Goal: Task Accomplishment & Management: Manage account settings

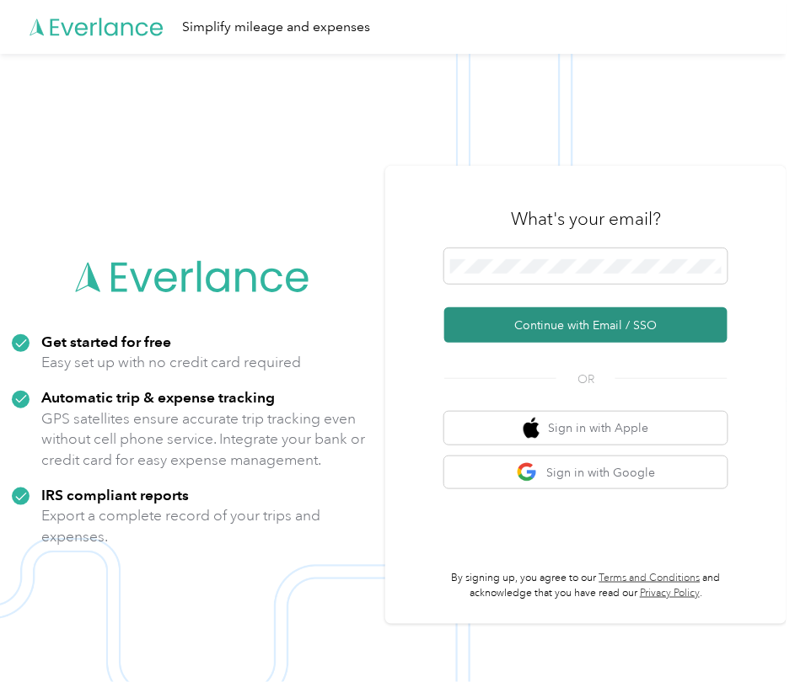
click at [582, 334] on button "Continue with Email / SSO" at bounding box center [585, 325] width 283 height 35
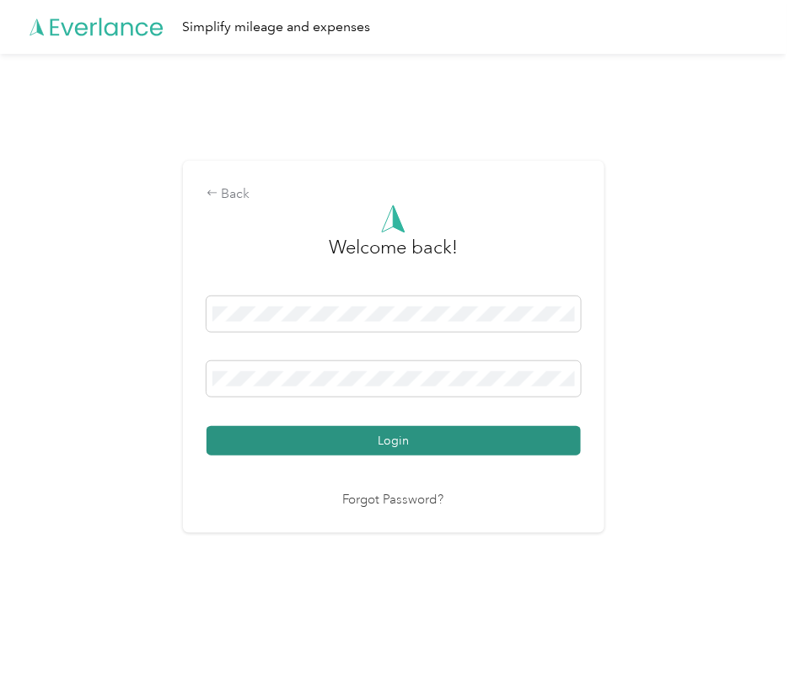
click at [484, 440] on button "Login" at bounding box center [393, 440] width 374 height 29
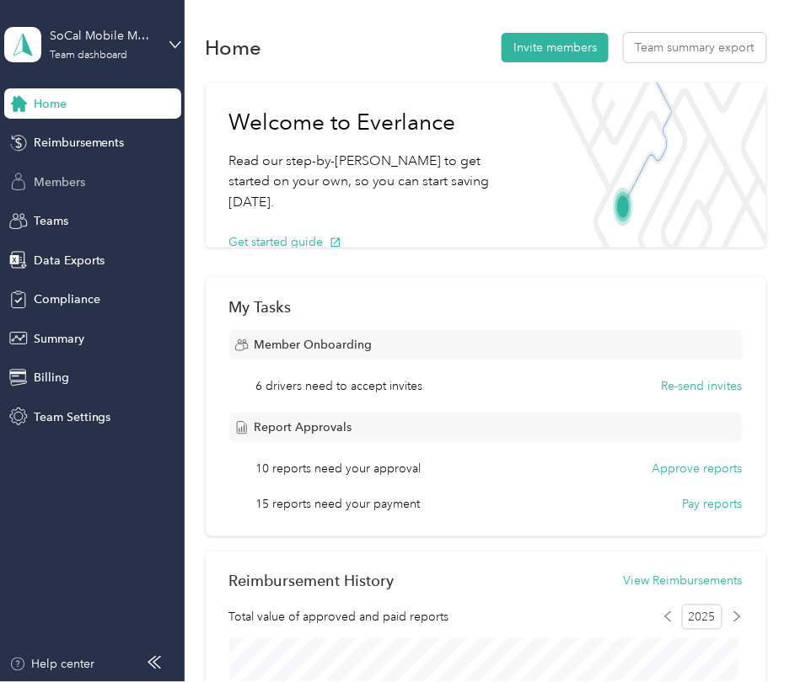
click at [80, 189] on span "Members" at bounding box center [59, 183] width 51 height 18
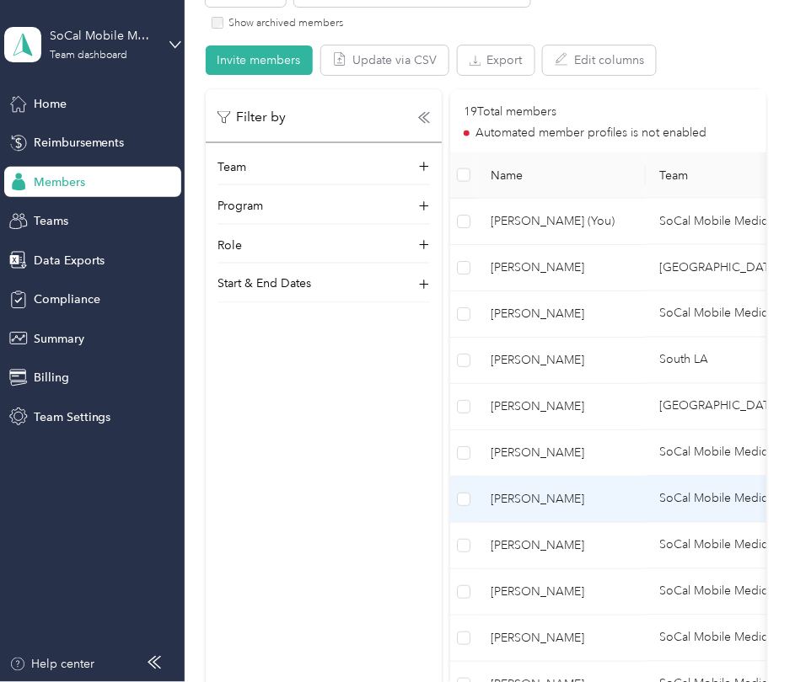
scroll to position [337, 0]
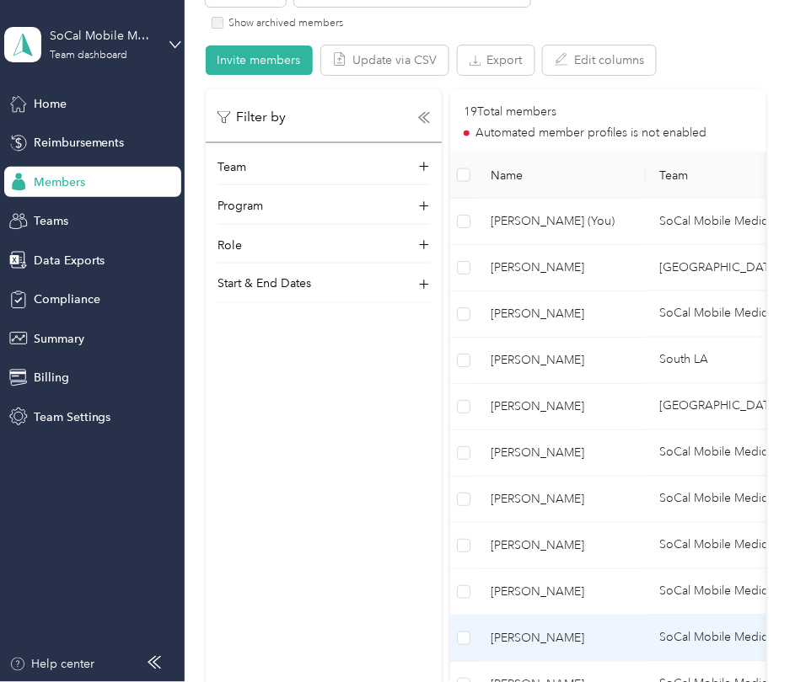
click at [543, 653] on td "[PERSON_NAME]" at bounding box center [561, 639] width 169 height 46
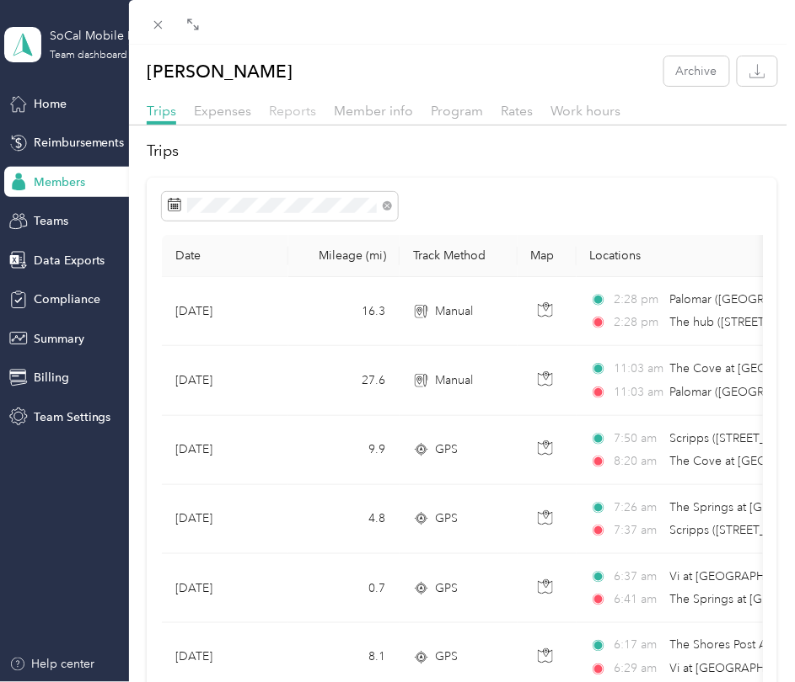
click at [286, 106] on span "Reports" at bounding box center [292, 111] width 47 height 16
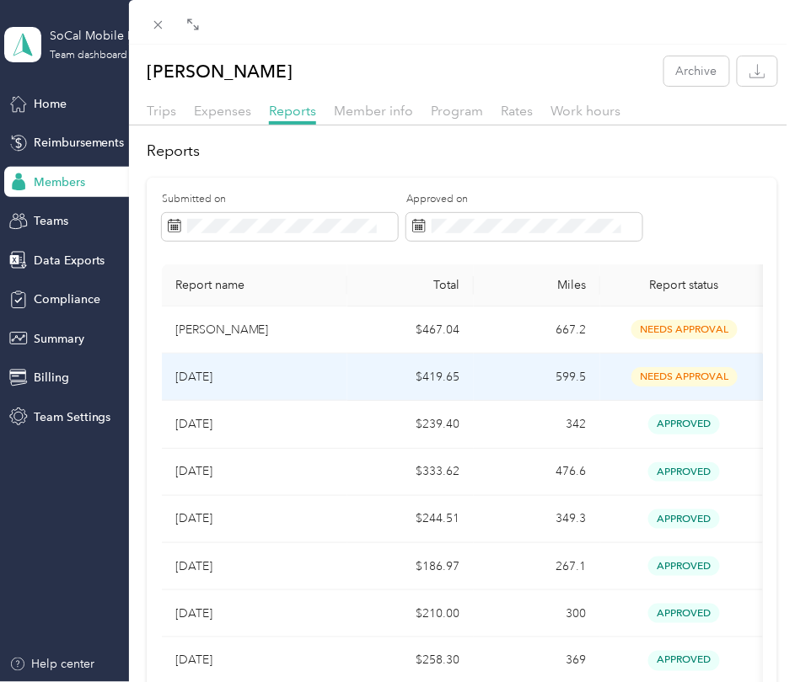
click at [299, 368] on p "[DATE]" at bounding box center [254, 377] width 158 height 19
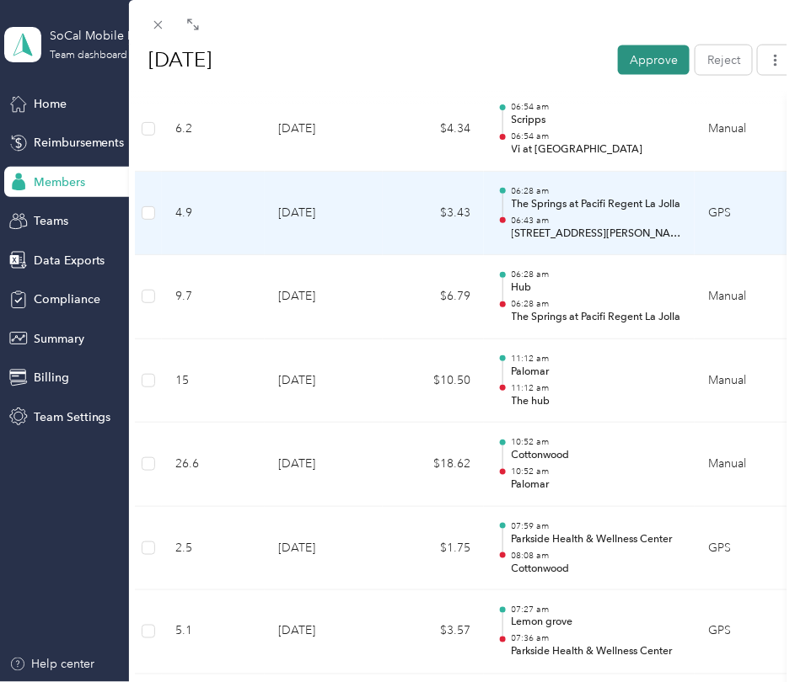
scroll to position [3030, 0]
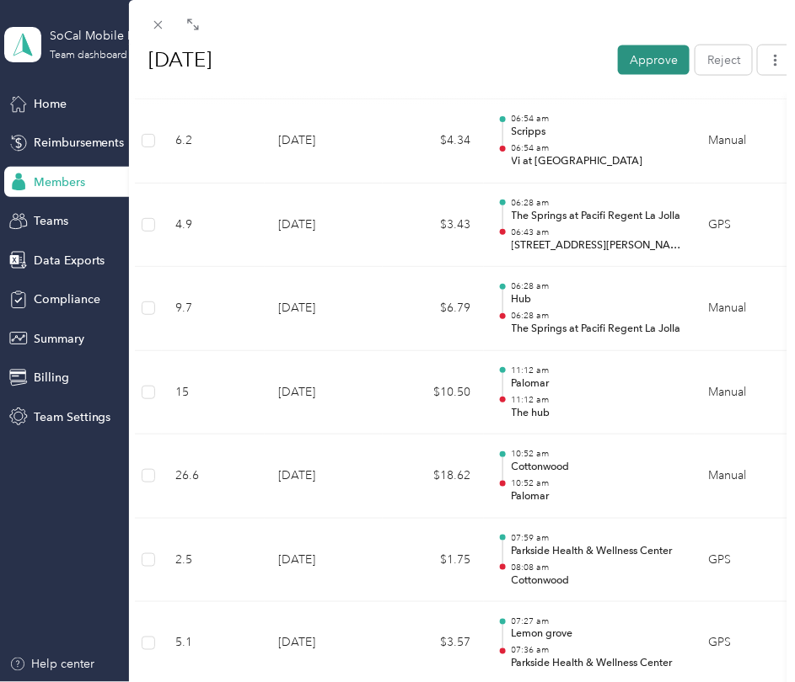
click at [640, 61] on button "Approve" at bounding box center [654, 59] width 72 height 29
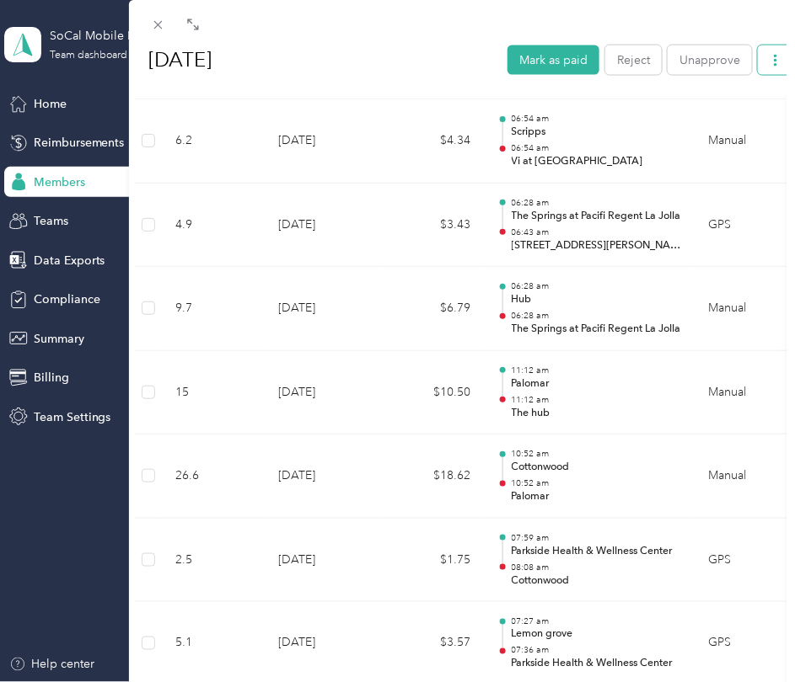
click at [762, 70] on button "button" at bounding box center [774, 59] width 35 height 29
click at [753, 114] on div "Download" at bounding box center [721, 121] width 100 height 18
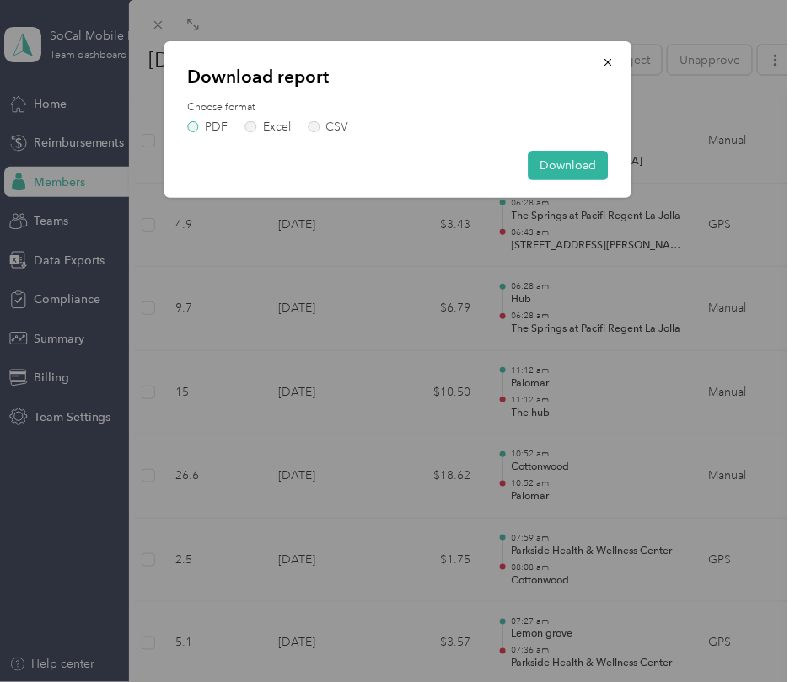
click at [210, 130] on label "PDF" at bounding box center [207, 127] width 40 height 12
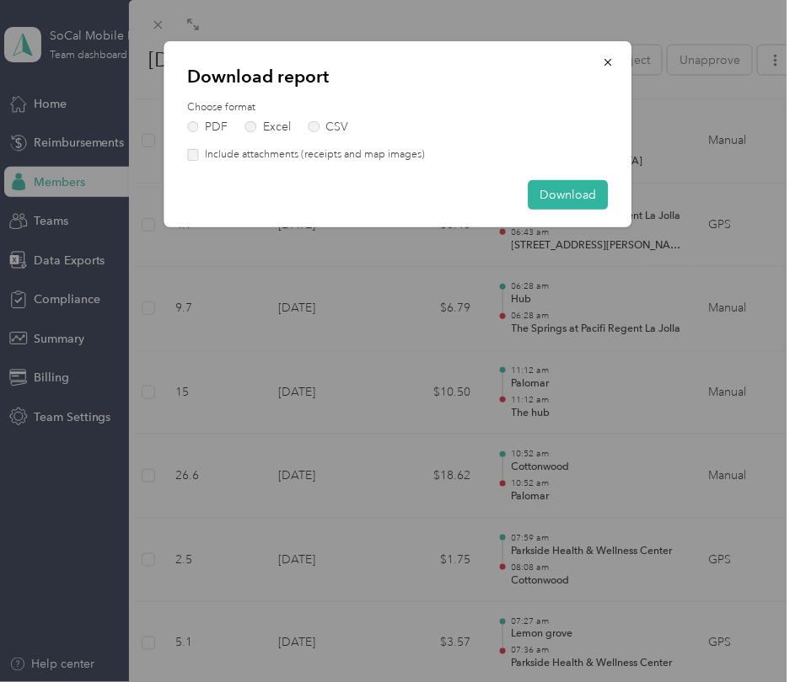
click at [230, 157] on label "Include attachments (receipts and map images)" at bounding box center [312, 154] width 226 height 15
click at [574, 208] on button "Download" at bounding box center [567, 194] width 80 height 29
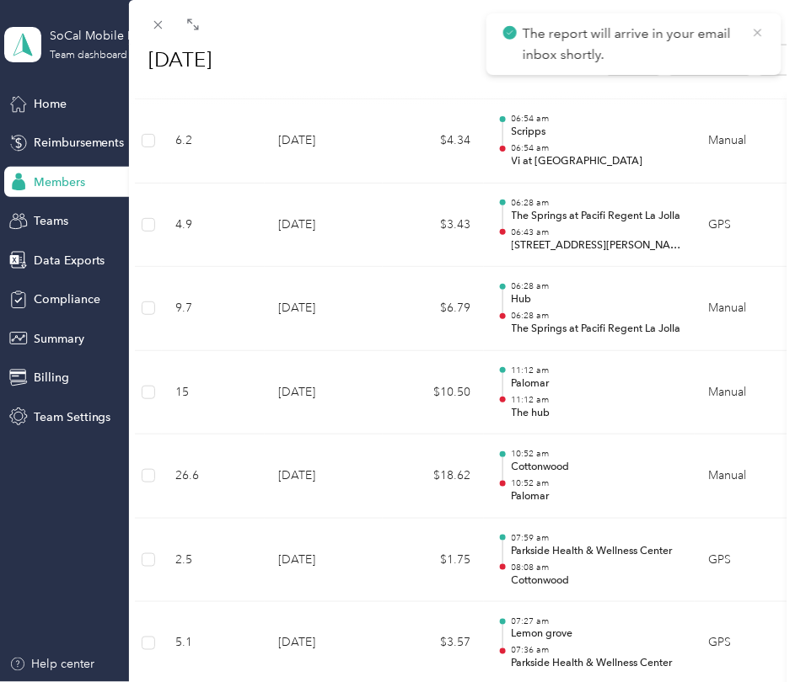
click at [760, 40] on icon at bounding box center [757, 32] width 13 height 15
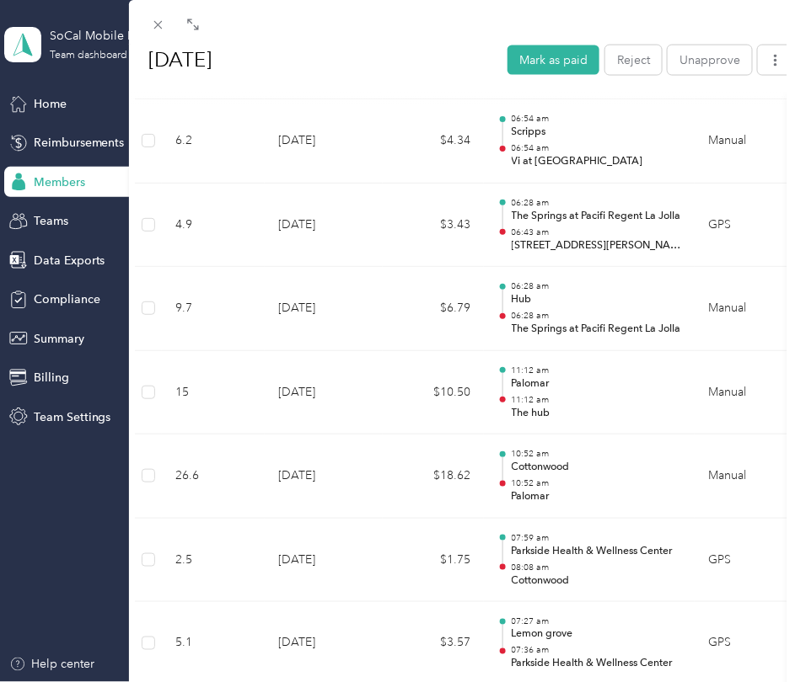
click at [758, 35] on div at bounding box center [462, 22] width 666 height 45
click at [159, 27] on icon at bounding box center [158, 25] width 14 height 14
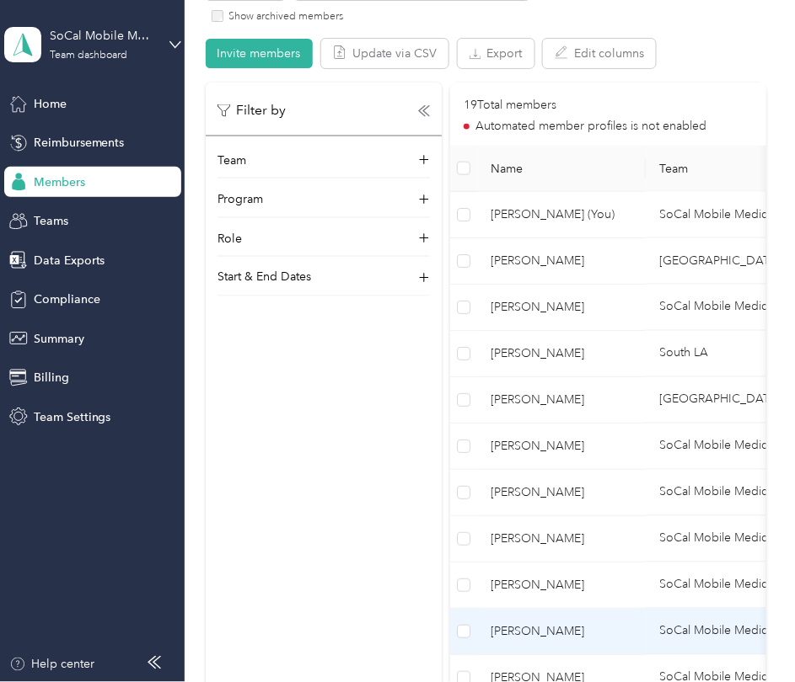
scroll to position [348, 0]
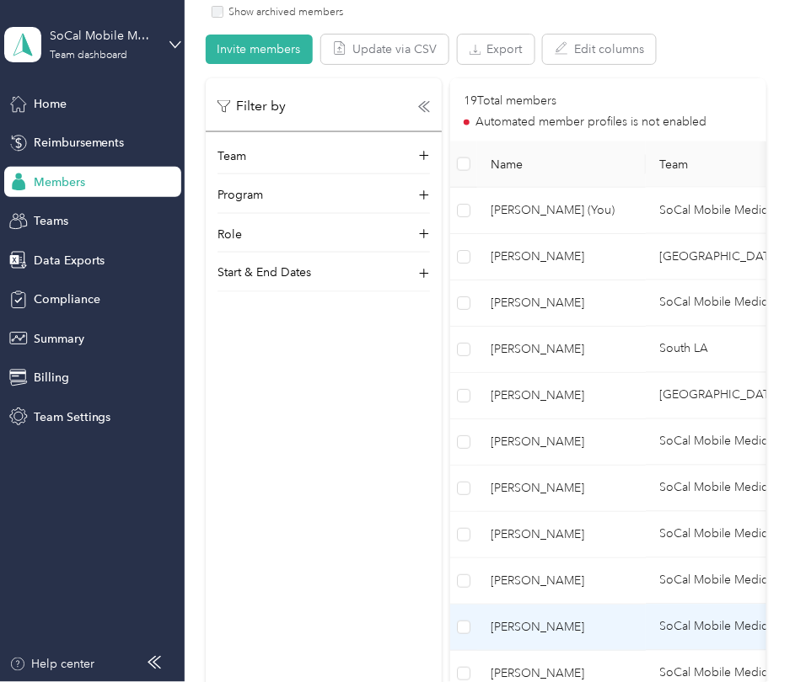
click at [534, 618] on span "[PERSON_NAME]" at bounding box center [561, 627] width 142 height 19
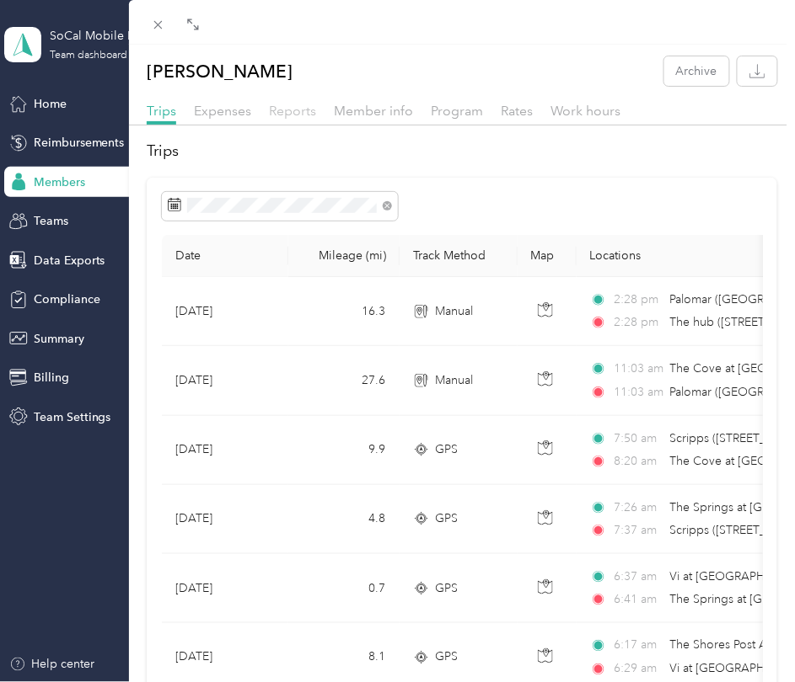
click at [297, 111] on span "Reports" at bounding box center [292, 111] width 47 height 16
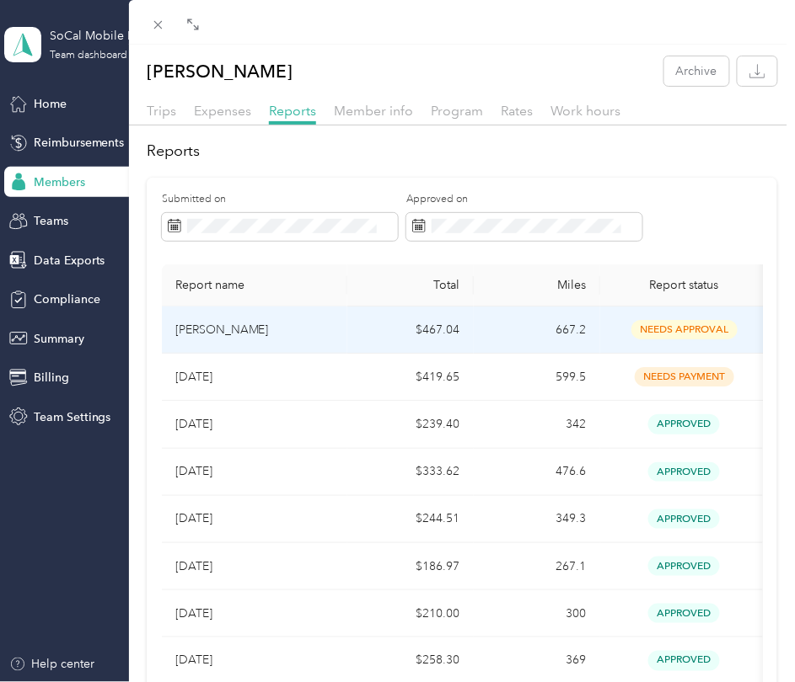
click at [342, 340] on td "[PERSON_NAME]" at bounding box center [254, 330] width 185 height 47
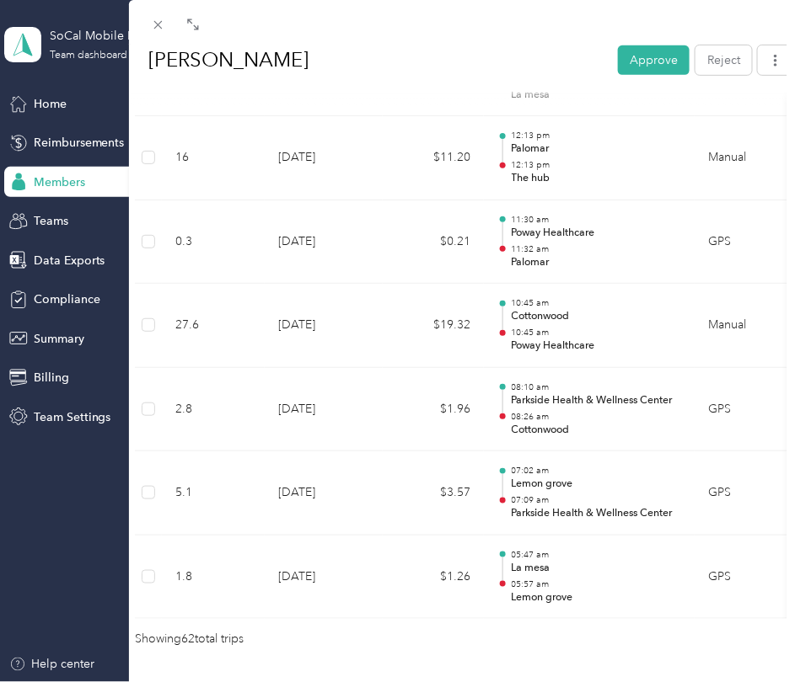
scroll to position [5185, 0]
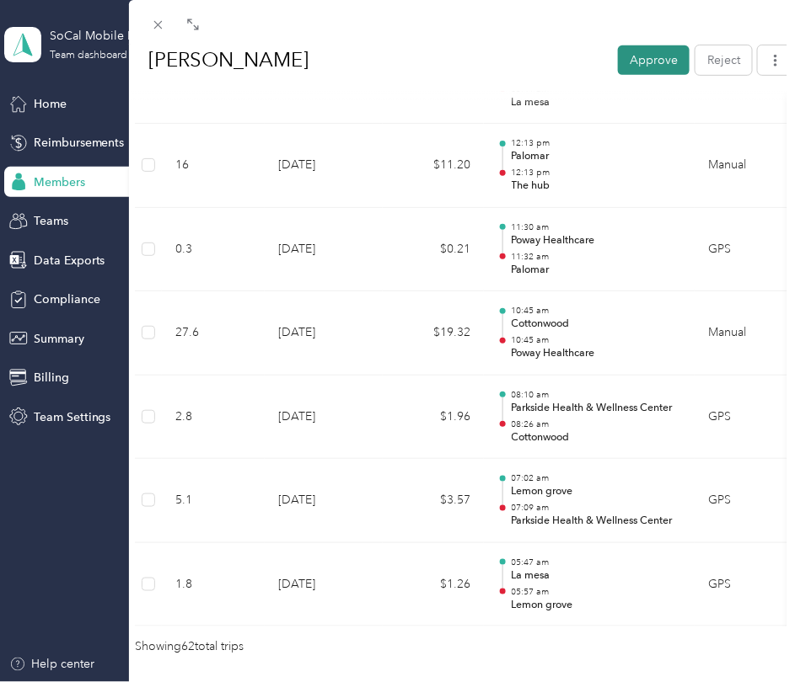
click at [654, 57] on button "Approve" at bounding box center [654, 59] width 72 height 29
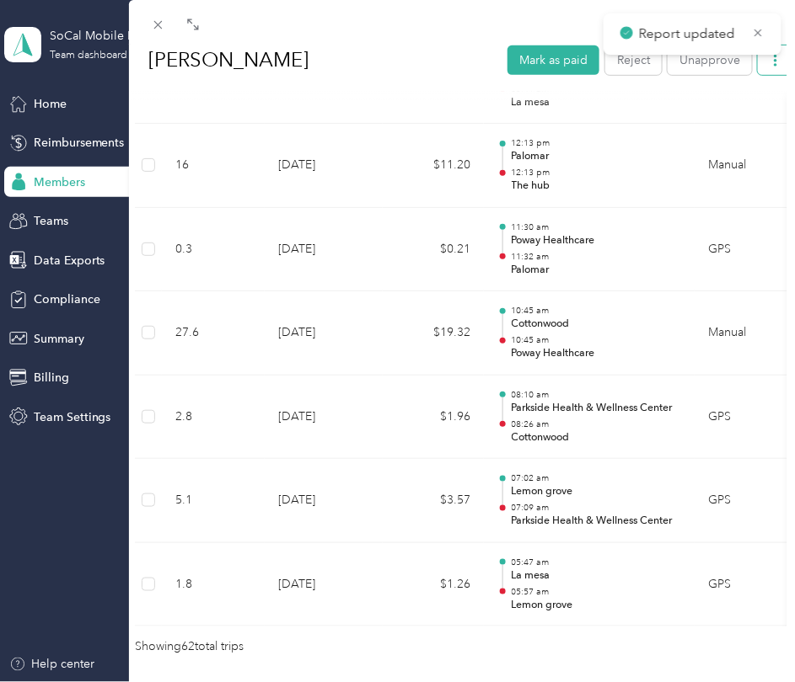
click at [769, 66] on icon "button" at bounding box center [775, 60] width 12 height 12
click at [706, 125] on span "Download" at bounding box center [716, 121] width 56 height 18
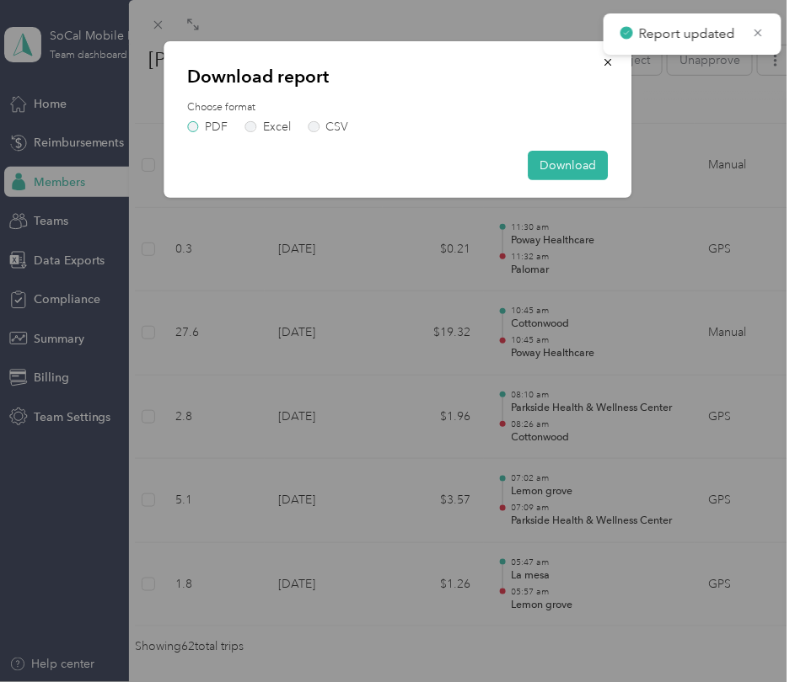
click at [192, 131] on label "PDF" at bounding box center [207, 127] width 40 height 12
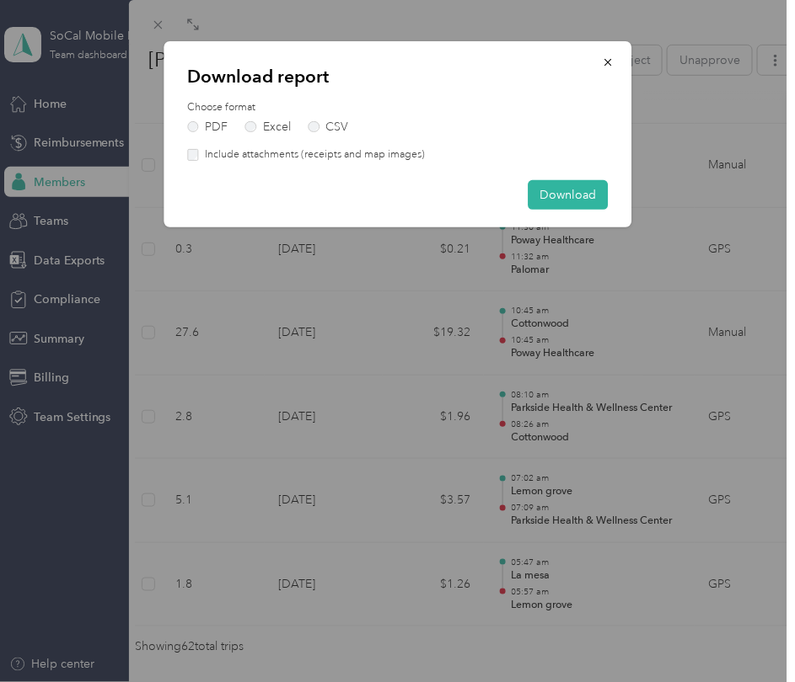
click at [218, 153] on label "Include attachments (receipts and map images)" at bounding box center [312, 154] width 226 height 15
click at [566, 198] on button "Download" at bounding box center [567, 194] width 80 height 29
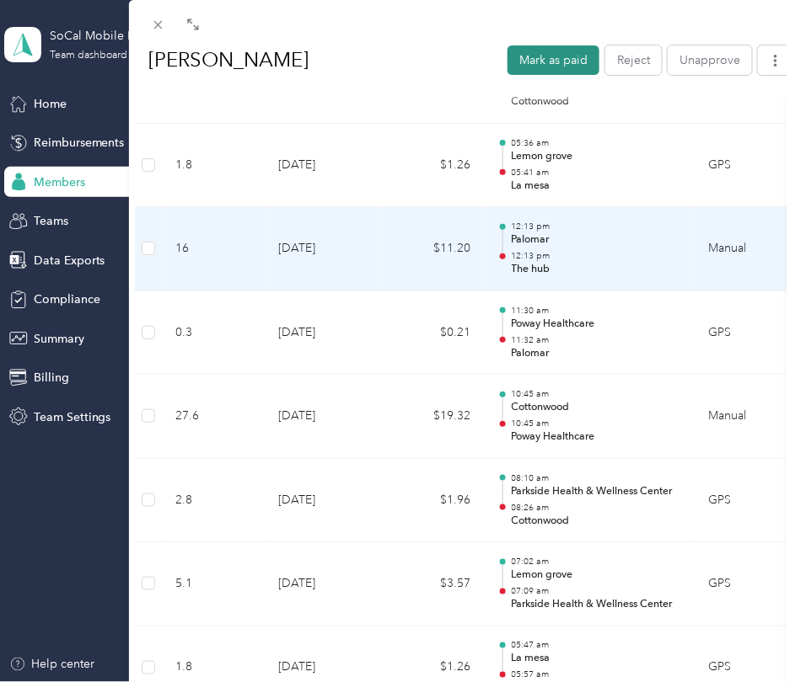
scroll to position [5093, 0]
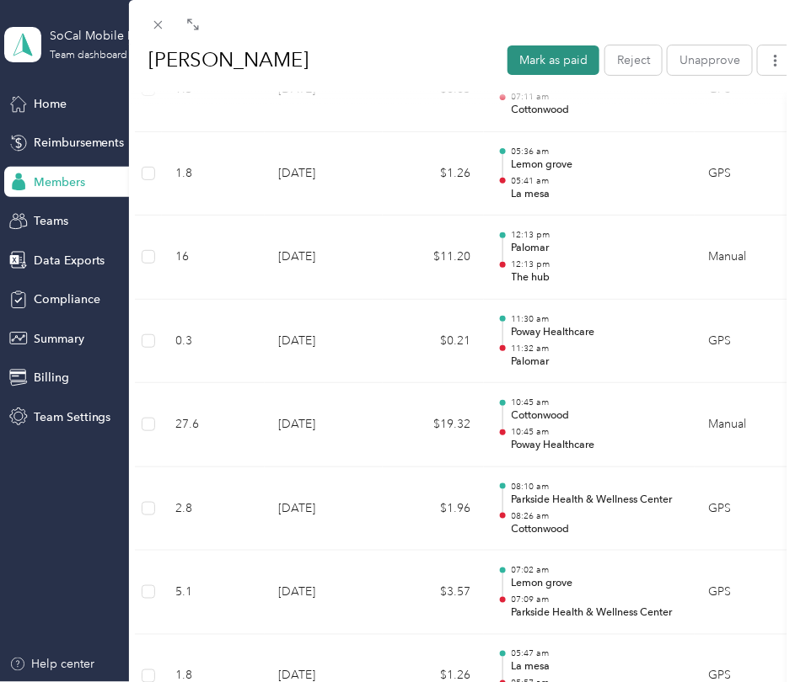
click at [554, 59] on button "Mark as paid" at bounding box center [553, 59] width 92 height 29
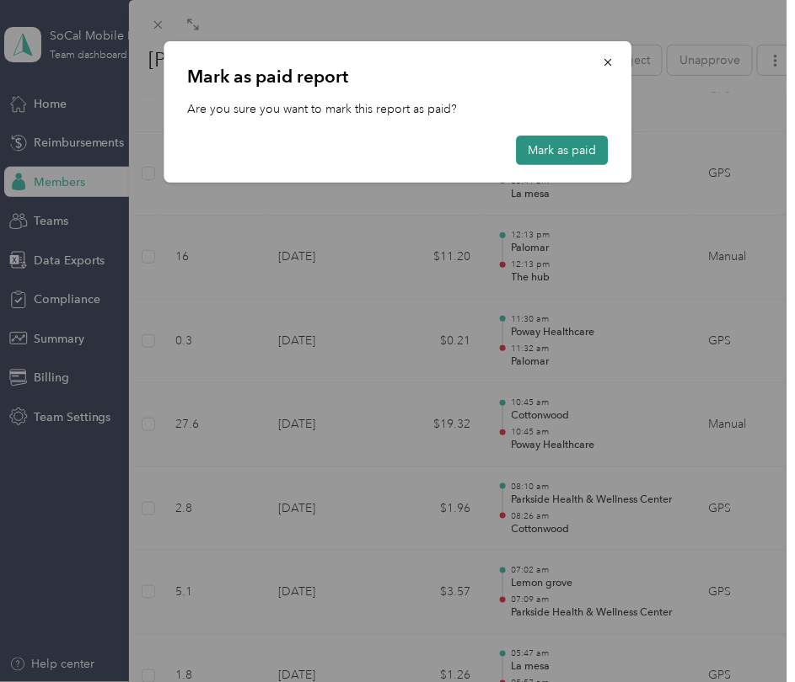
click at [565, 155] on button "Mark as paid" at bounding box center [562, 150] width 92 height 29
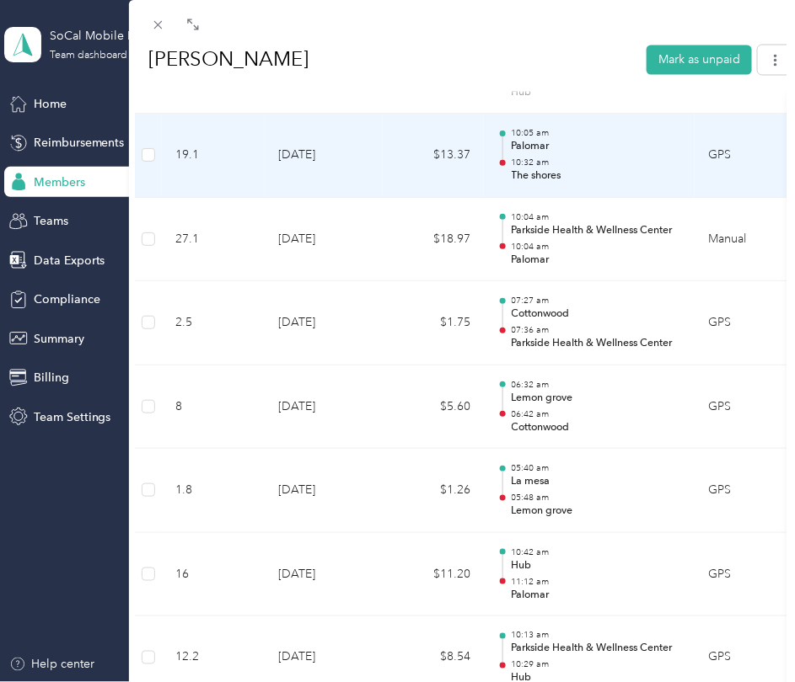
scroll to position [3796, 0]
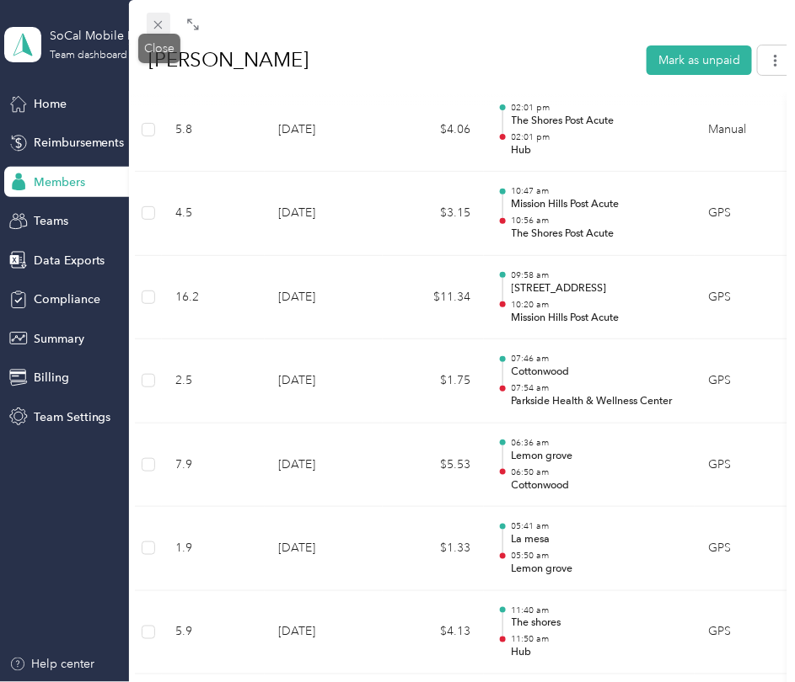
click at [161, 30] on icon at bounding box center [158, 25] width 14 height 14
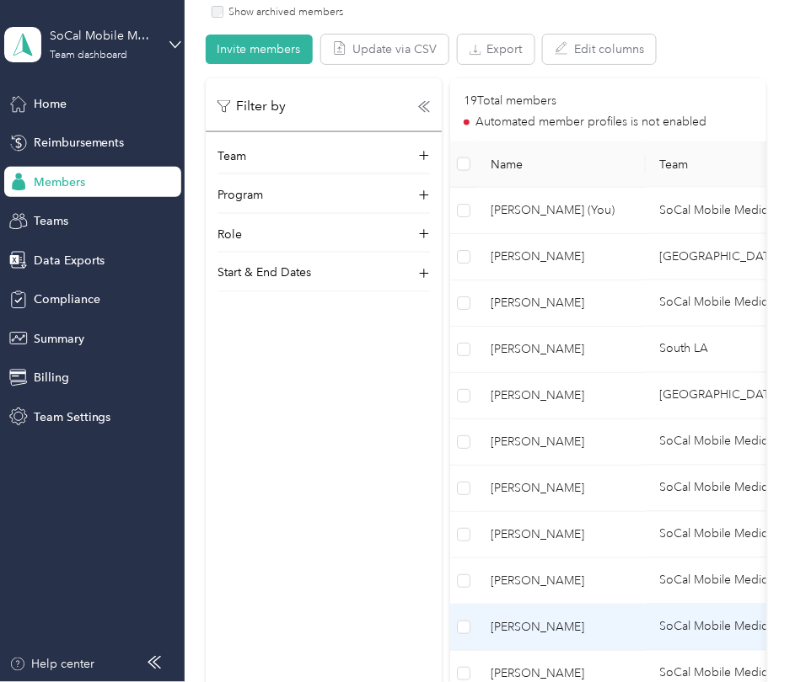
click at [529, 632] on span "[PERSON_NAME]" at bounding box center [561, 627] width 142 height 19
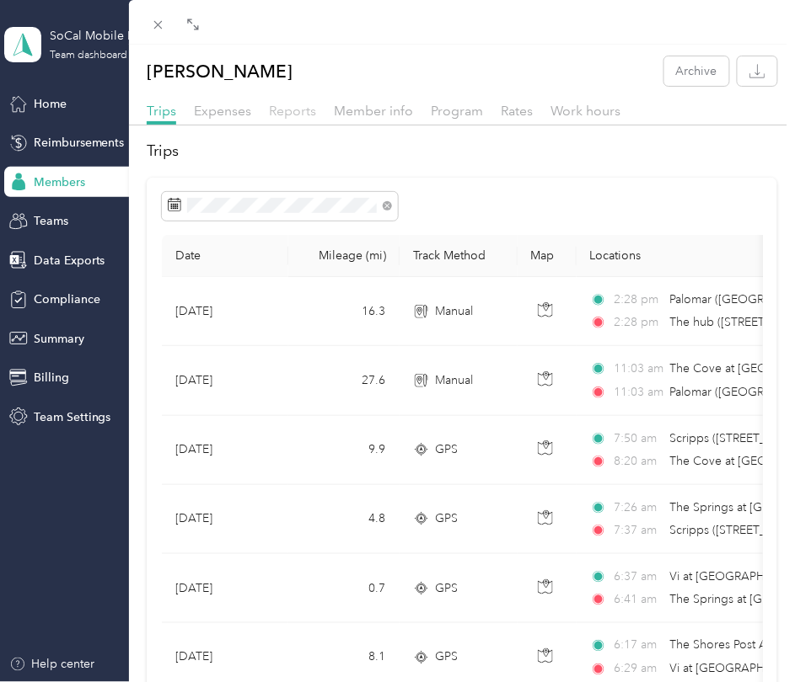
click at [309, 112] on span "Reports" at bounding box center [292, 111] width 47 height 16
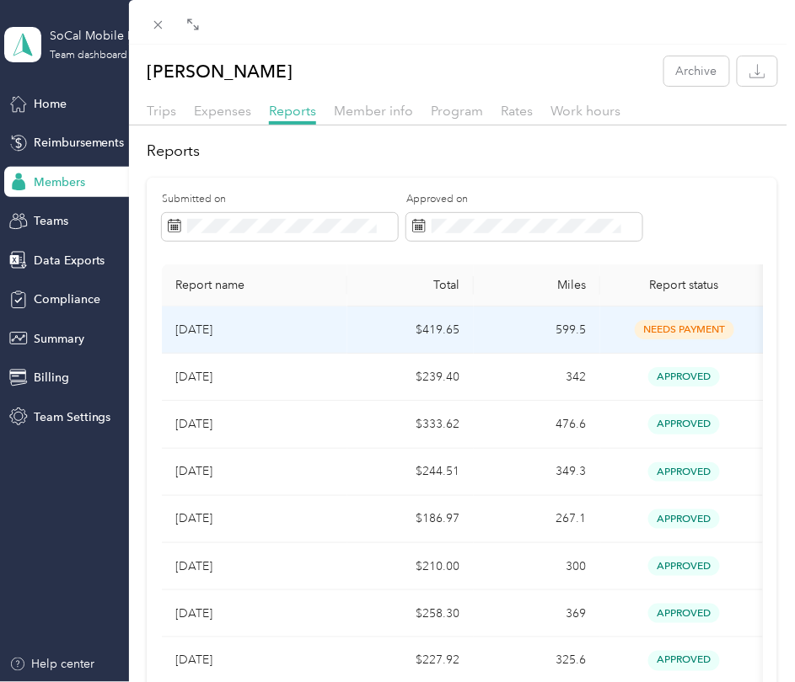
click at [372, 324] on td "$419.65" at bounding box center [410, 330] width 126 height 47
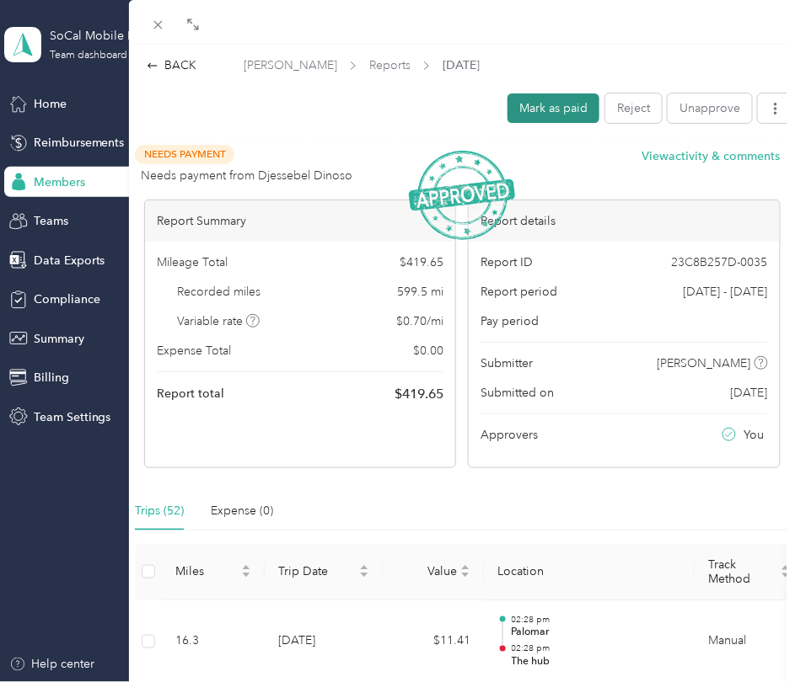
click at [557, 111] on button "Mark as paid" at bounding box center [553, 108] width 92 height 29
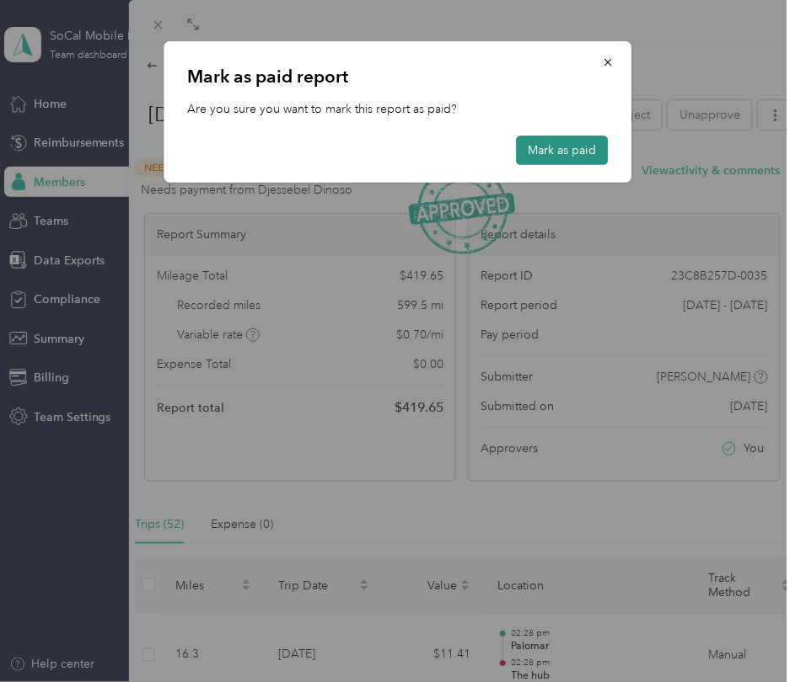
click at [542, 149] on button "Mark as paid" at bounding box center [562, 150] width 92 height 29
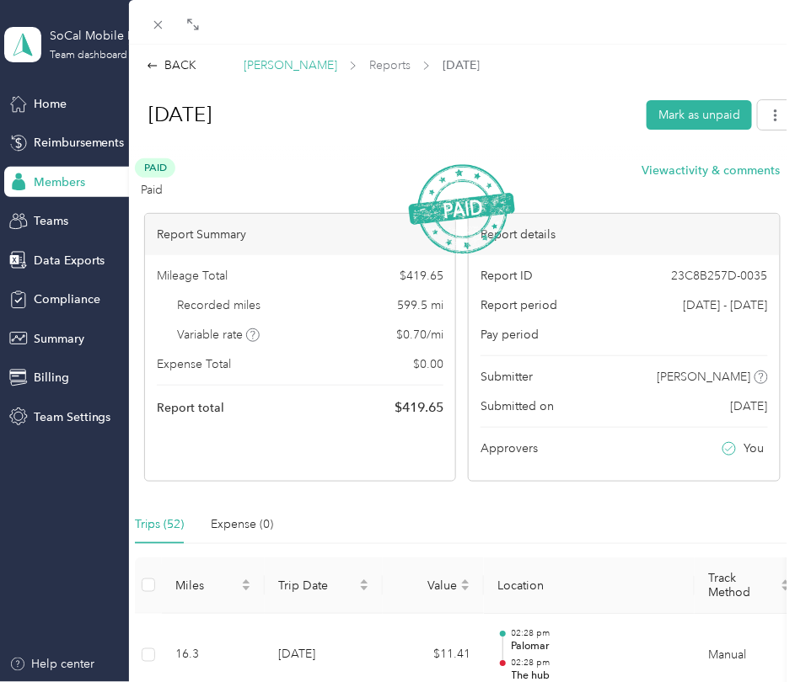
click at [273, 68] on span "[PERSON_NAME]" at bounding box center [290, 65] width 94 height 18
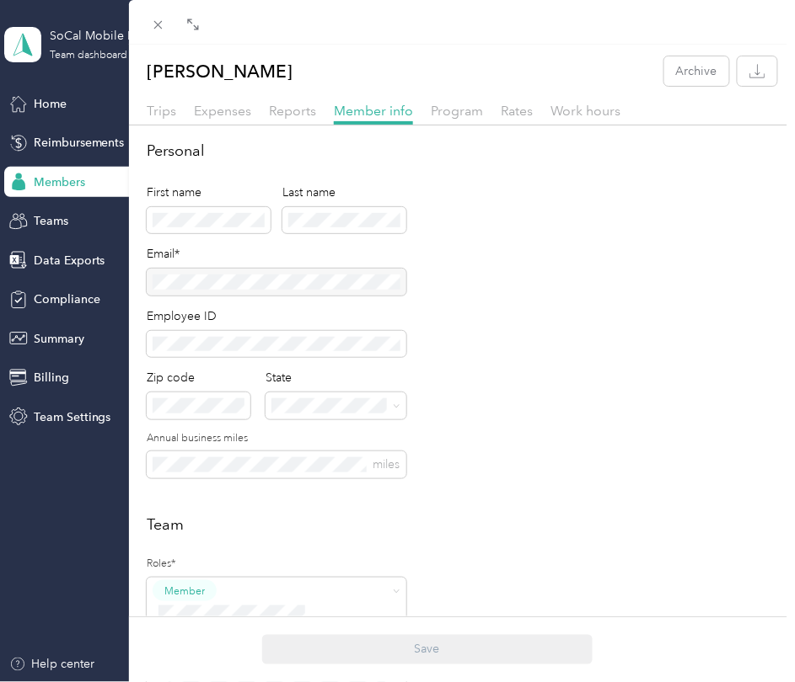
scroll to position [1, 0]
click at [685, 67] on button "Archive" at bounding box center [696, 70] width 65 height 29
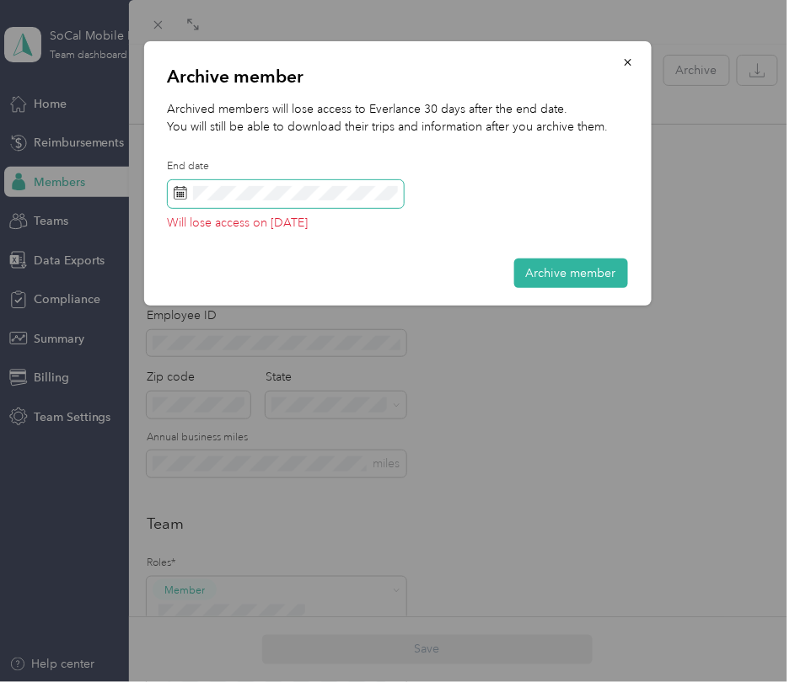
click at [280, 201] on span at bounding box center [286, 194] width 236 height 29
click at [175, 195] on icon at bounding box center [180, 192] width 13 height 13
click at [179, 198] on icon at bounding box center [180, 192] width 13 height 13
click at [184, 192] on icon at bounding box center [180, 192] width 13 height 13
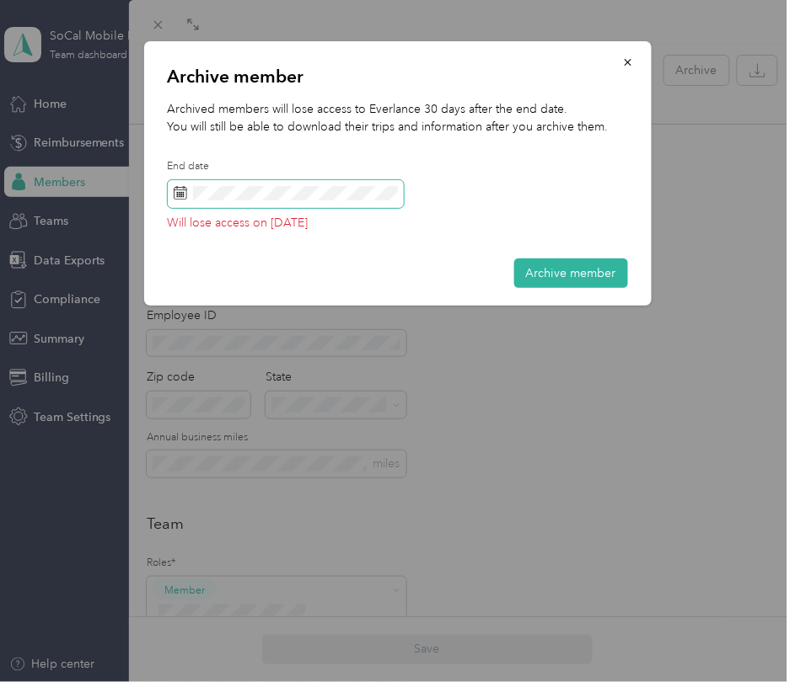
click at [190, 190] on span at bounding box center [286, 194] width 236 height 29
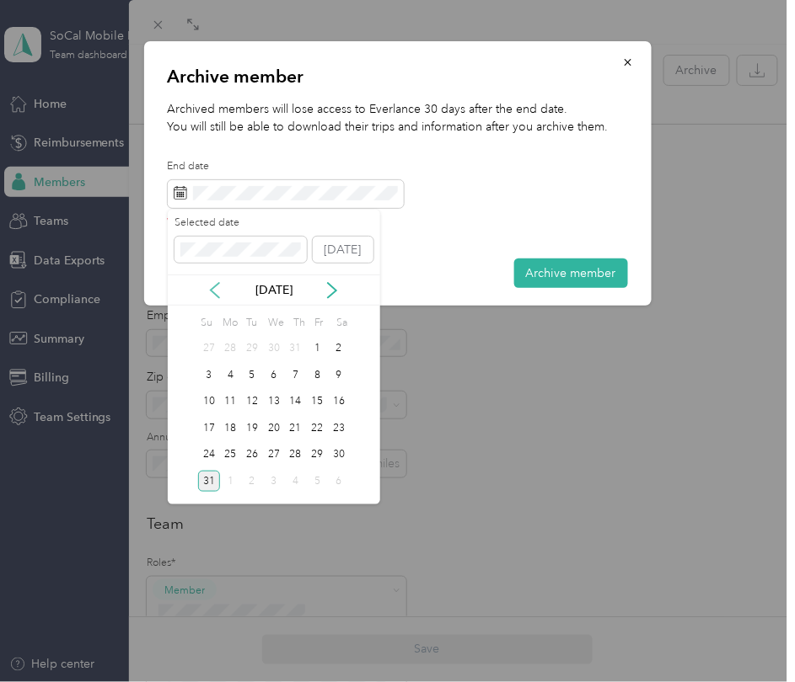
click at [213, 289] on icon at bounding box center [214, 290] width 17 height 17
click at [269, 458] on div "30" at bounding box center [274, 455] width 22 height 21
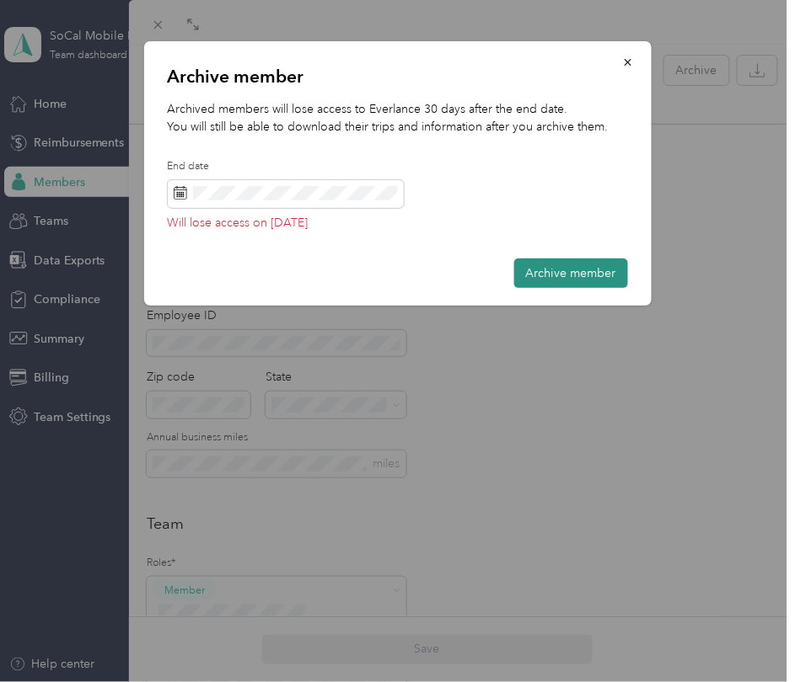
click at [546, 278] on button "Archive member" at bounding box center [571, 273] width 114 height 29
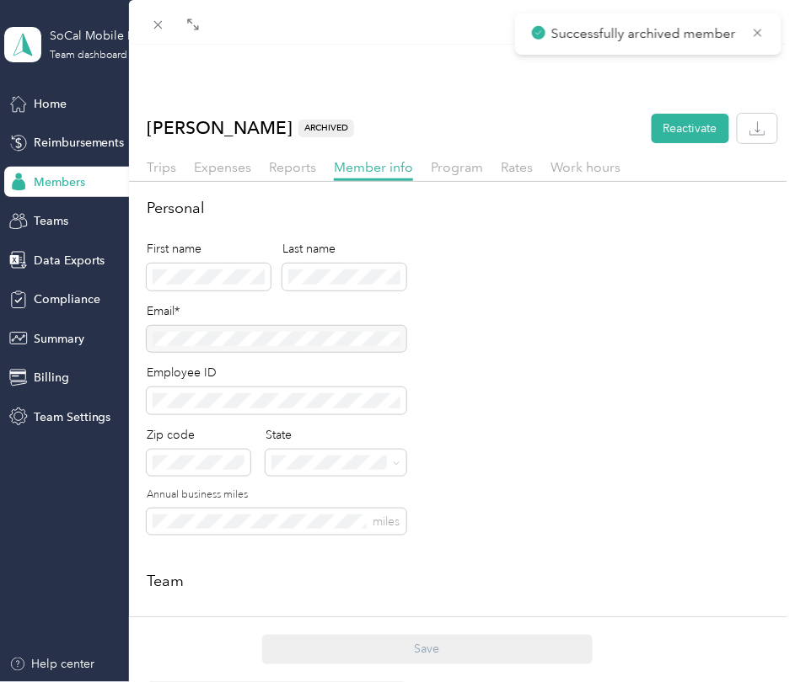
scroll to position [59, 0]
